Goal: Task Accomplishment & Management: Manage account settings

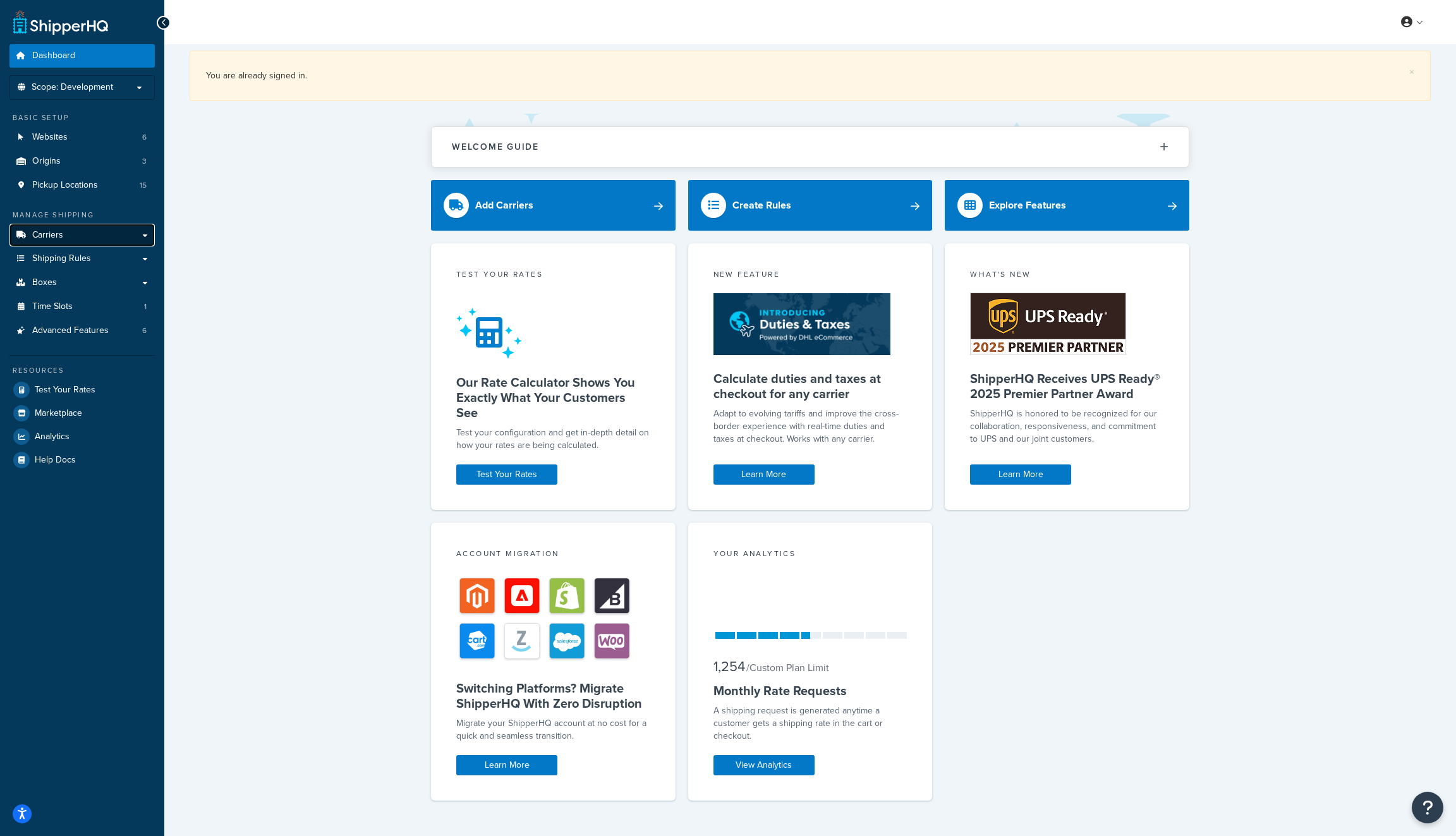
click at [109, 232] on link "Carriers" at bounding box center [82, 235] width 146 height 23
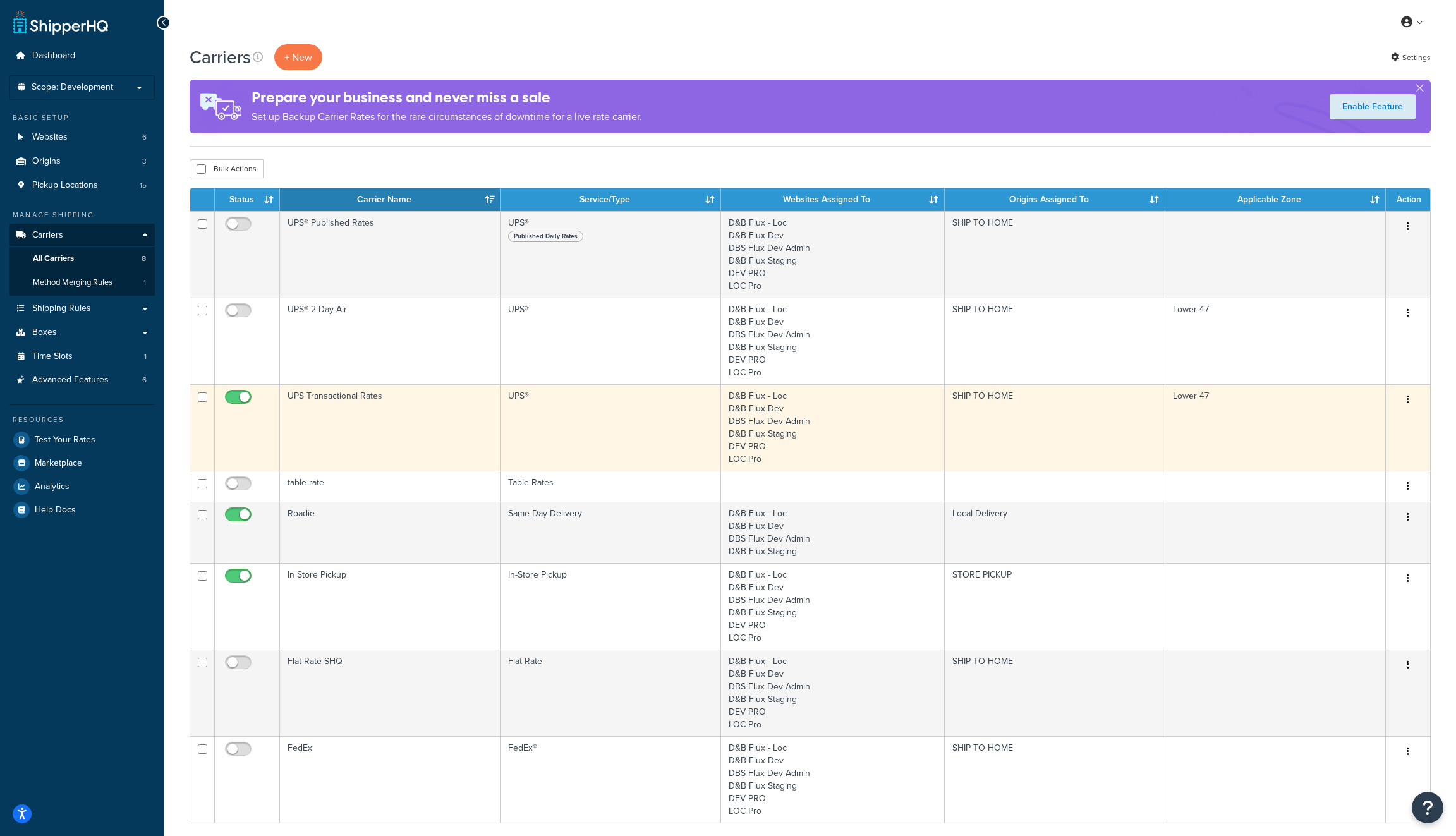
click at [388, 395] on td "UPS Transactional Rates" at bounding box center [390, 428] width 220 height 87
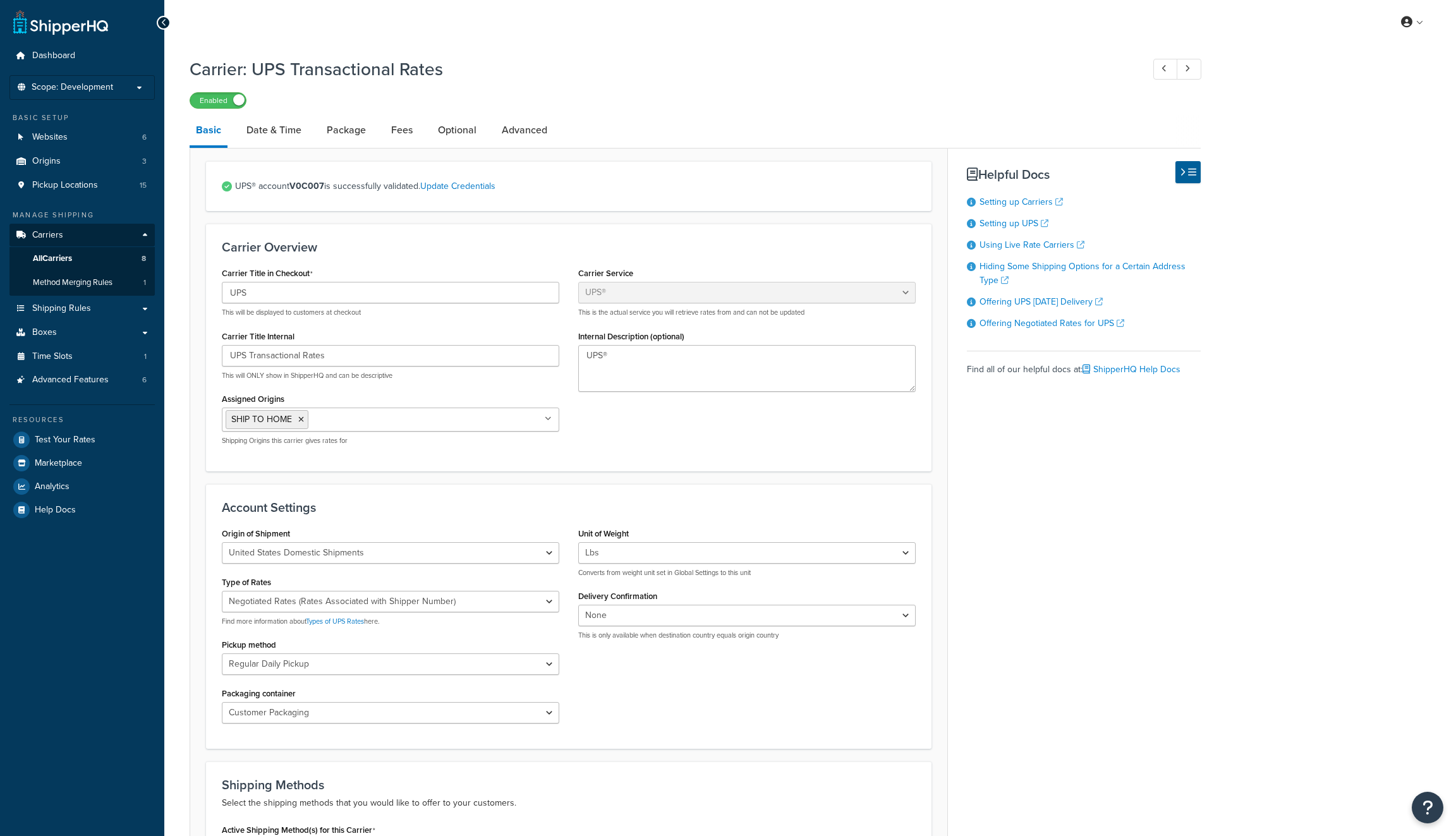
select select "ups"
